Goal: Task Accomplishment & Management: Manage account settings

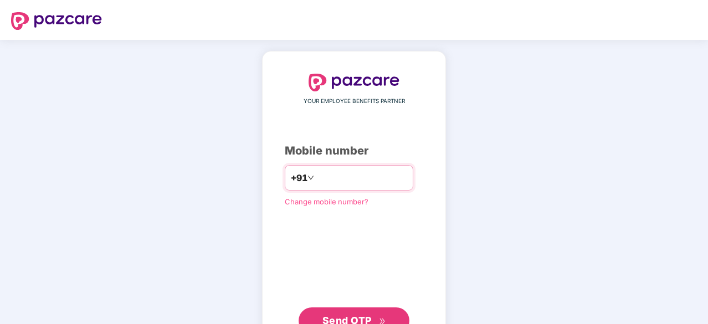
type input "*"
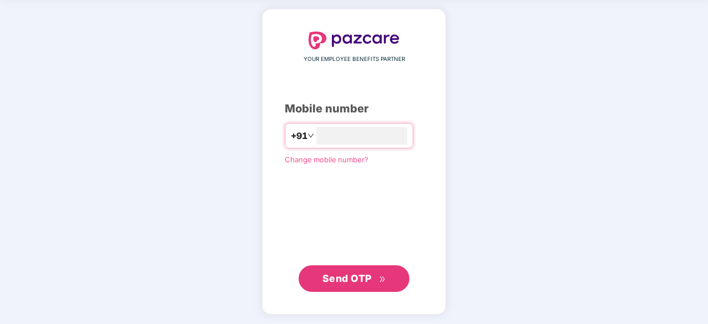
type input "**********"
click at [348, 276] on span "Send OTP" at bounding box center [346, 279] width 49 height 12
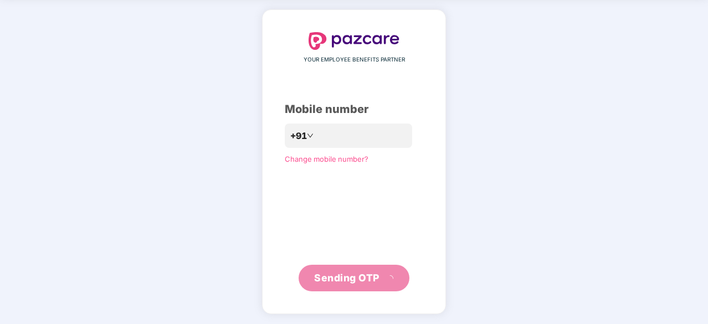
scroll to position [37, 0]
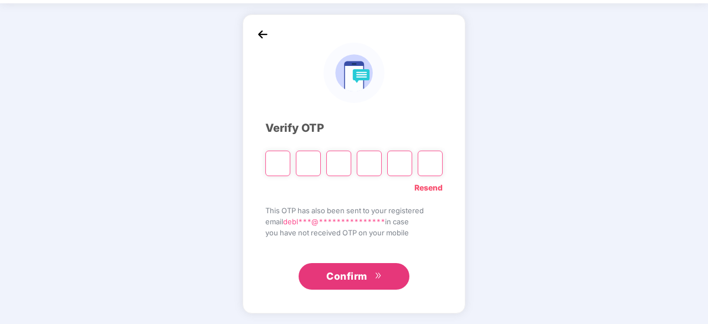
type input "*"
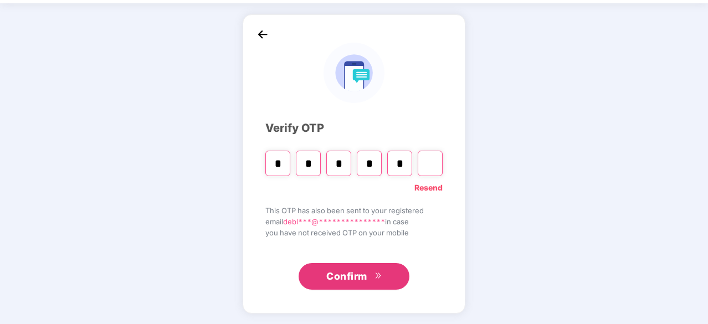
type input "*"
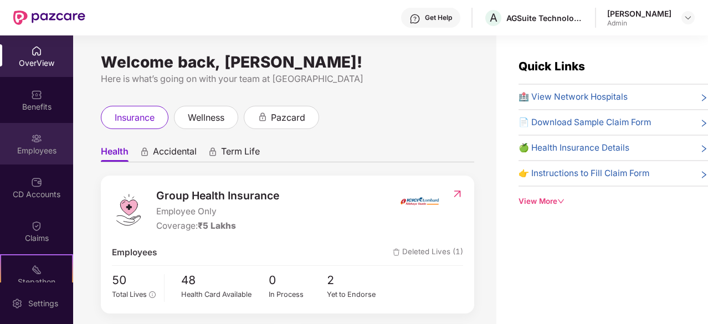
click at [27, 140] on div "Employees" at bounding box center [36, 144] width 73 height 42
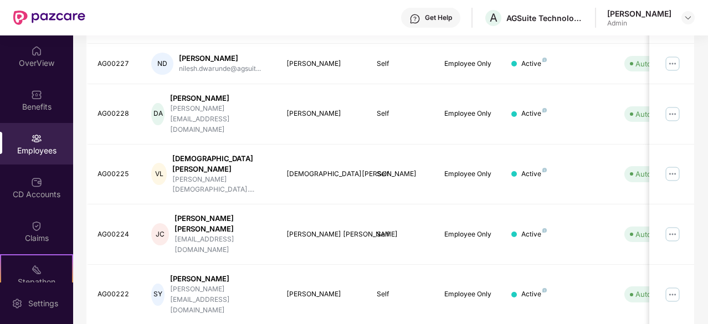
scroll to position [354, 0]
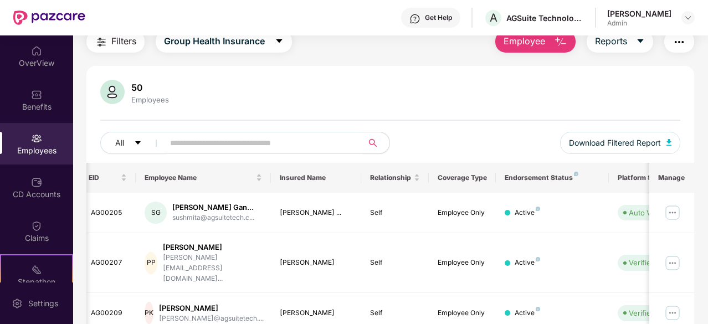
scroll to position [7, 0]
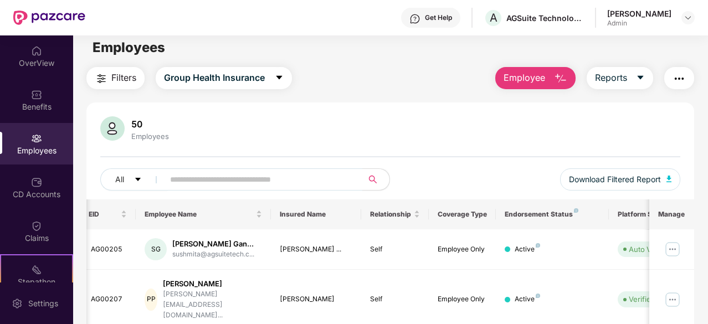
click at [29, 149] on div "Employees" at bounding box center [36, 150] width 73 height 11
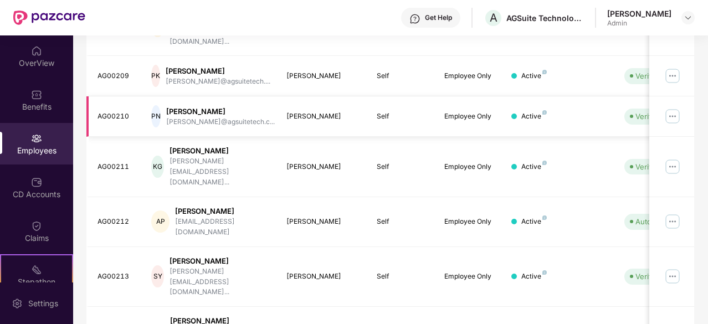
scroll to position [363, 0]
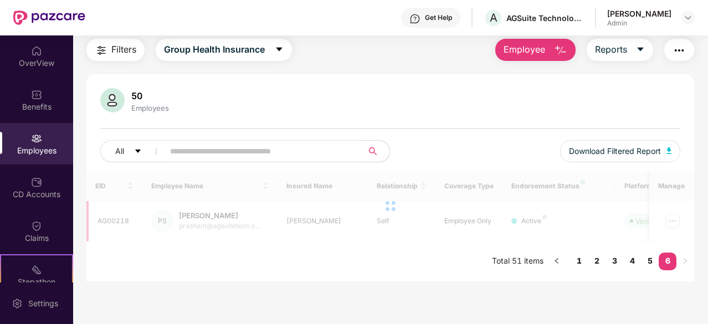
scroll to position [35, 0]
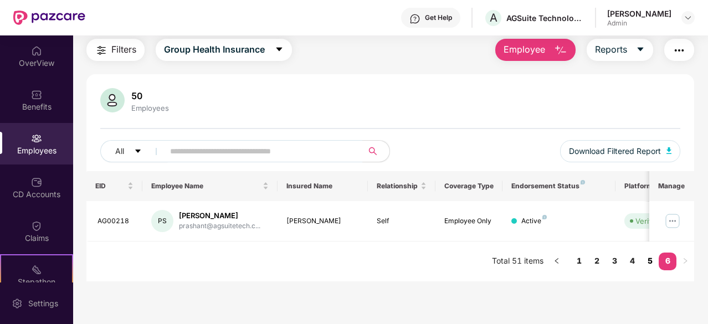
click at [645, 262] on link "5" at bounding box center [650, 261] width 18 height 17
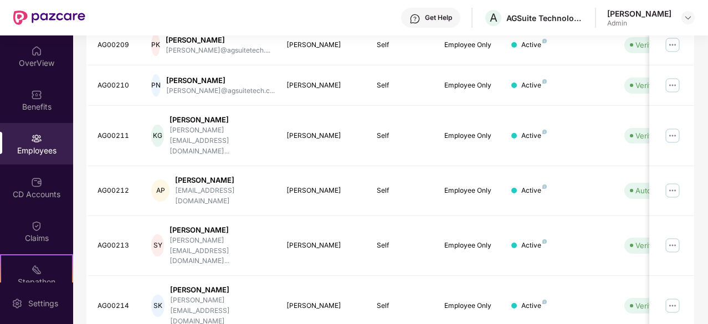
scroll to position [363, 0]
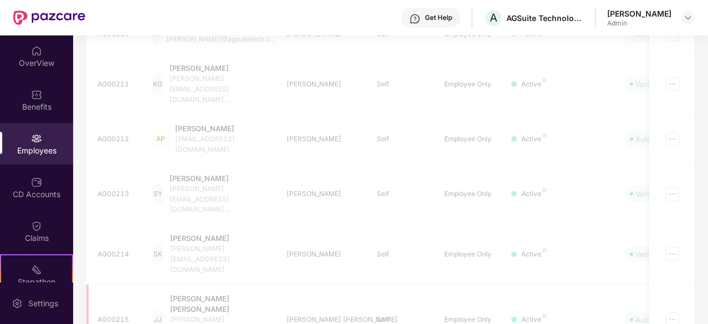
scroll to position [354, 0]
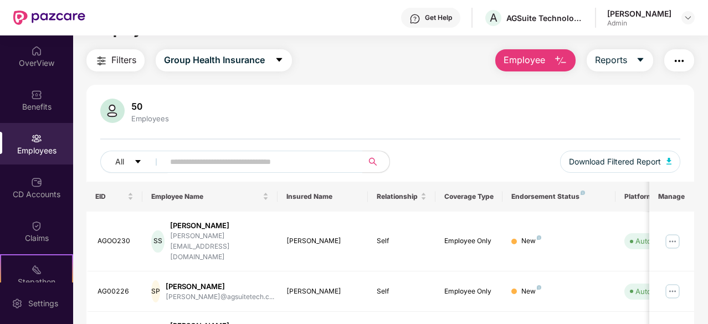
scroll to position [0, 0]
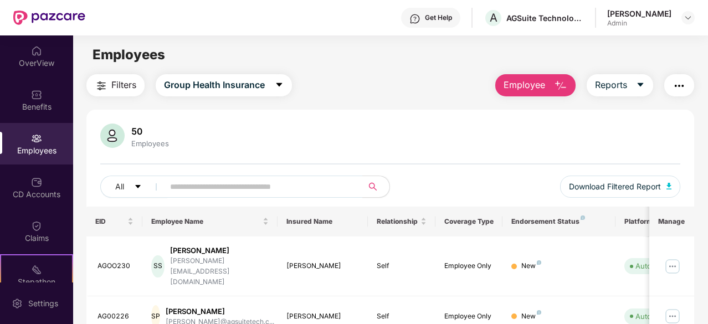
click at [567, 88] on img "button" at bounding box center [560, 85] width 13 height 13
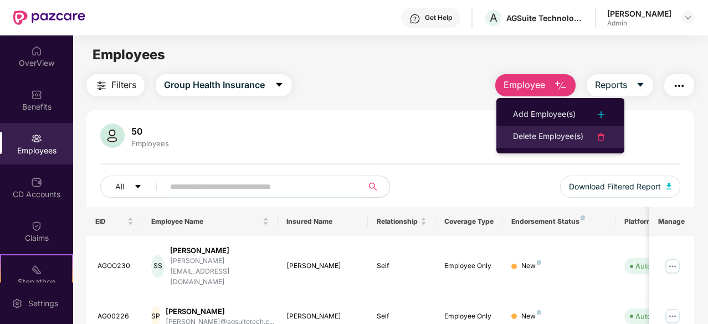
click at [555, 130] on div "Delete Employee(s)" at bounding box center [548, 136] width 70 height 13
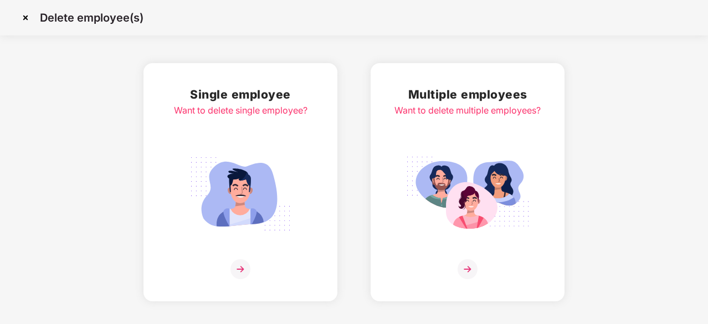
click at [263, 165] on img at bounding box center [240, 194] width 124 height 86
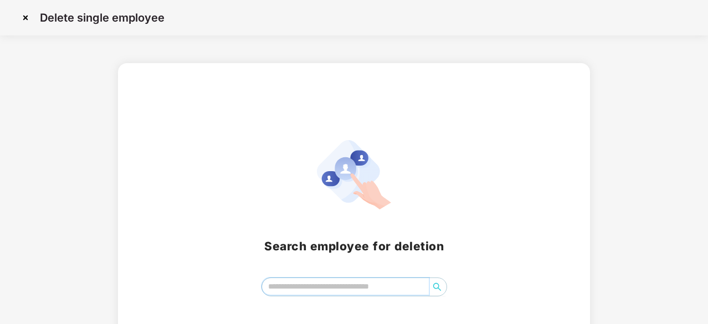
click at [325, 283] on input "search" at bounding box center [345, 286] width 167 height 17
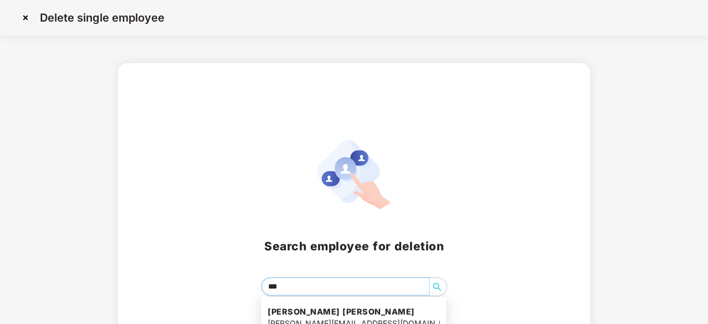
type input "****"
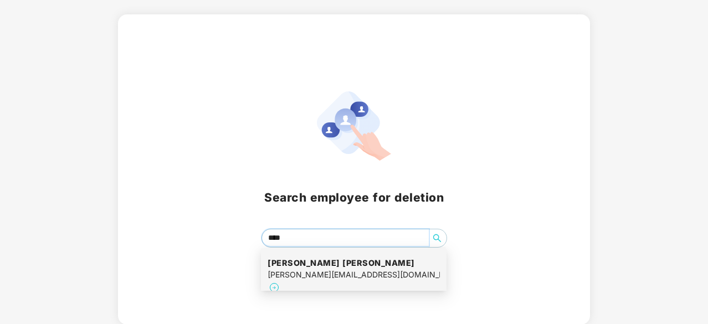
click at [342, 273] on div "[PERSON_NAME][EMAIL_ADDRESS][DOMAIN_NAME]" at bounding box center [354, 275] width 172 height 12
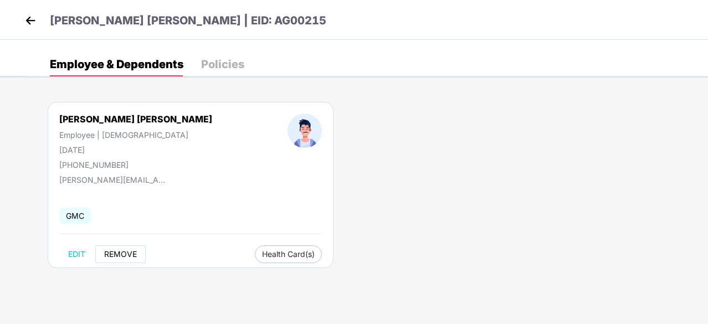
click at [131, 250] on span "REMOVE" at bounding box center [120, 254] width 33 height 9
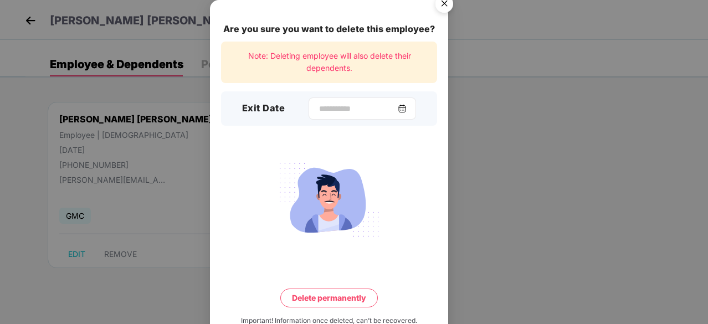
click at [408, 104] on div at bounding box center [362, 108] width 107 height 22
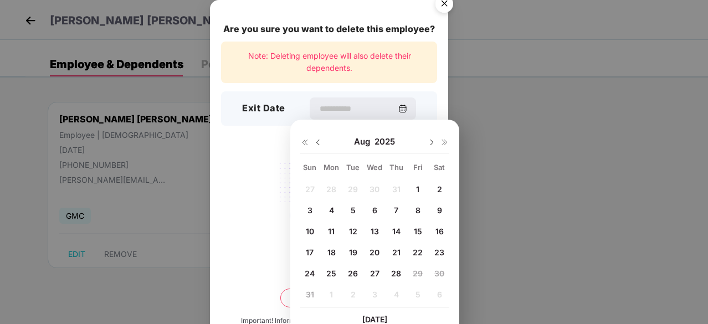
click at [401, 273] on span "28" at bounding box center [396, 273] width 10 height 9
type input "**********"
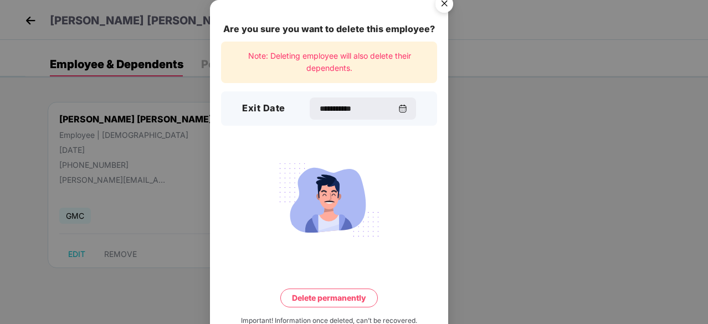
scroll to position [29, 0]
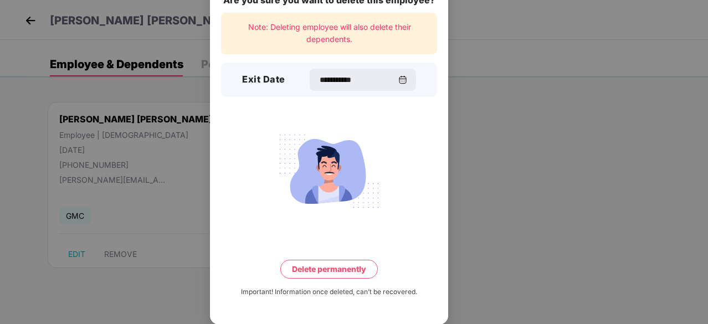
click at [372, 270] on button "Delete permanently" at bounding box center [328, 269] width 97 height 19
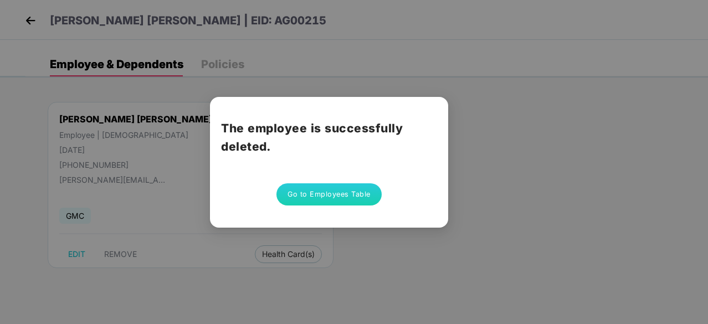
click at [362, 199] on button "Go to Employees Table" at bounding box center [328, 194] width 105 height 22
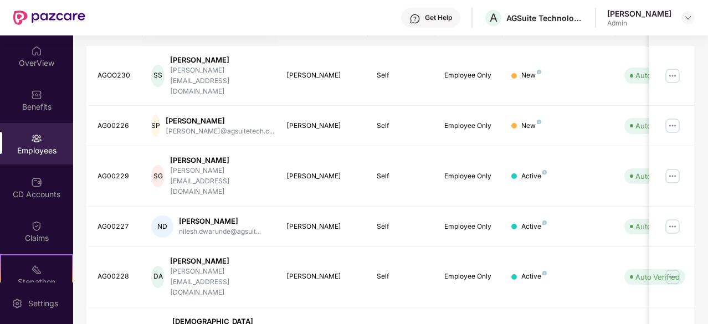
scroll to position [354, 0]
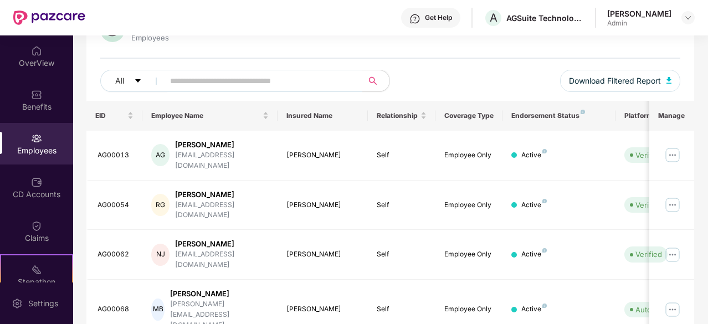
scroll to position [102, 0]
